Goal: Task Accomplishment & Management: Use online tool/utility

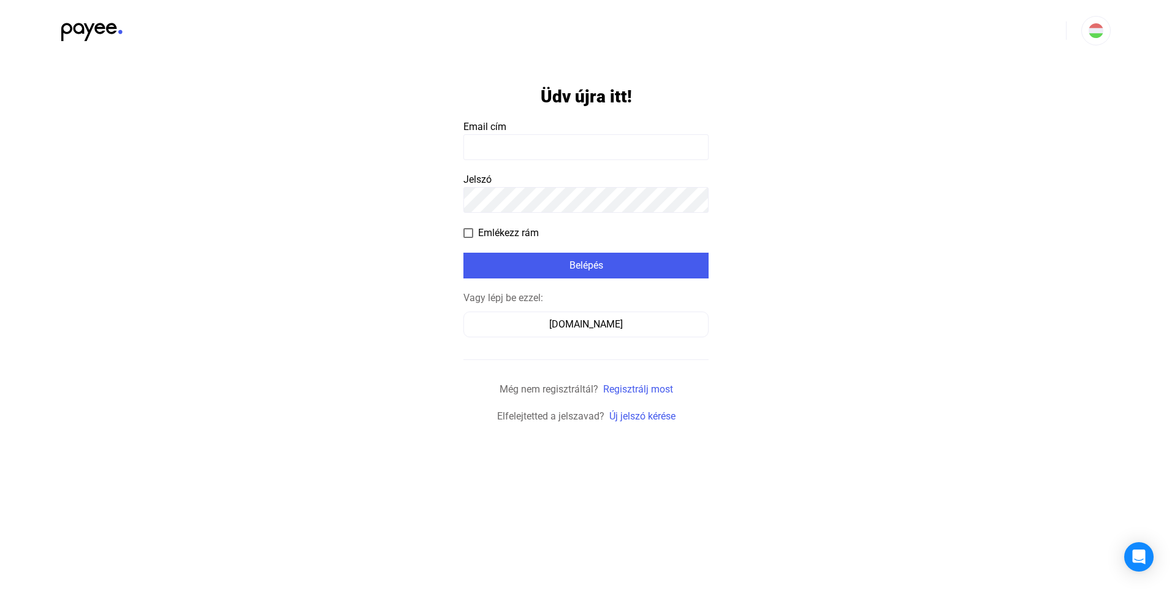
click at [508, 138] on input at bounding box center [586, 147] width 245 height 26
click at [570, 318] on div "[DOMAIN_NAME]" at bounding box center [586, 324] width 237 height 15
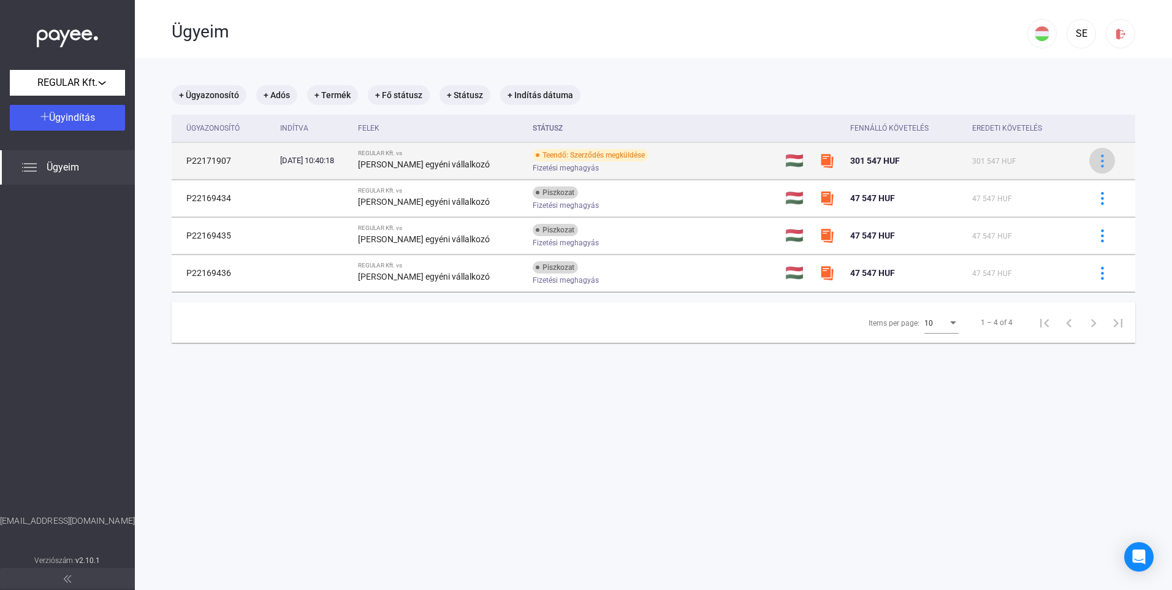
click at [1096, 164] on img at bounding box center [1102, 161] width 13 height 13
